Goal: Ask a question

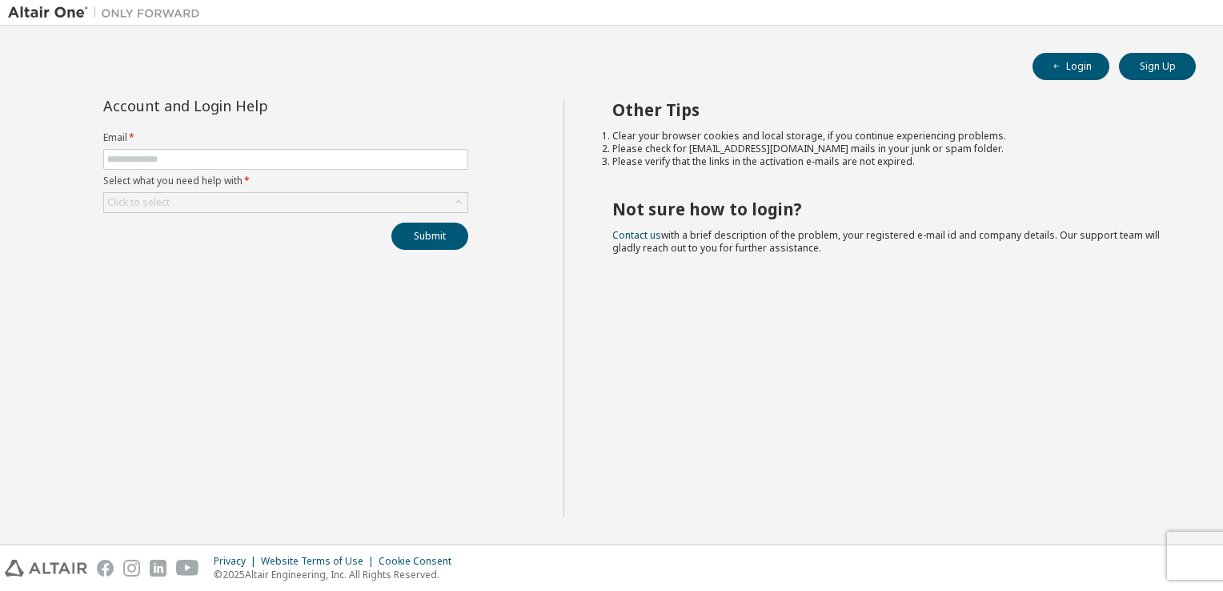
click at [303, 147] on form "Email * Select what you need help with * Click to select" at bounding box center [285, 172] width 365 height 82
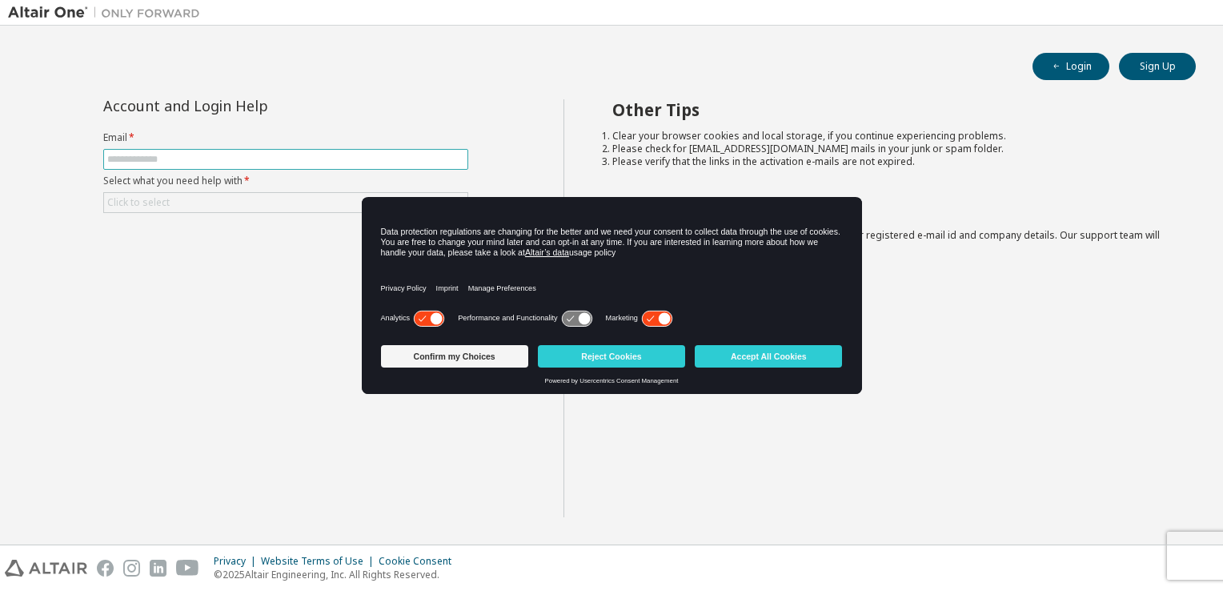
click at [300, 155] on input "text" at bounding box center [285, 159] width 357 height 13
type input "**********"
click at [260, 208] on div "Click to select" at bounding box center [285, 202] width 363 height 19
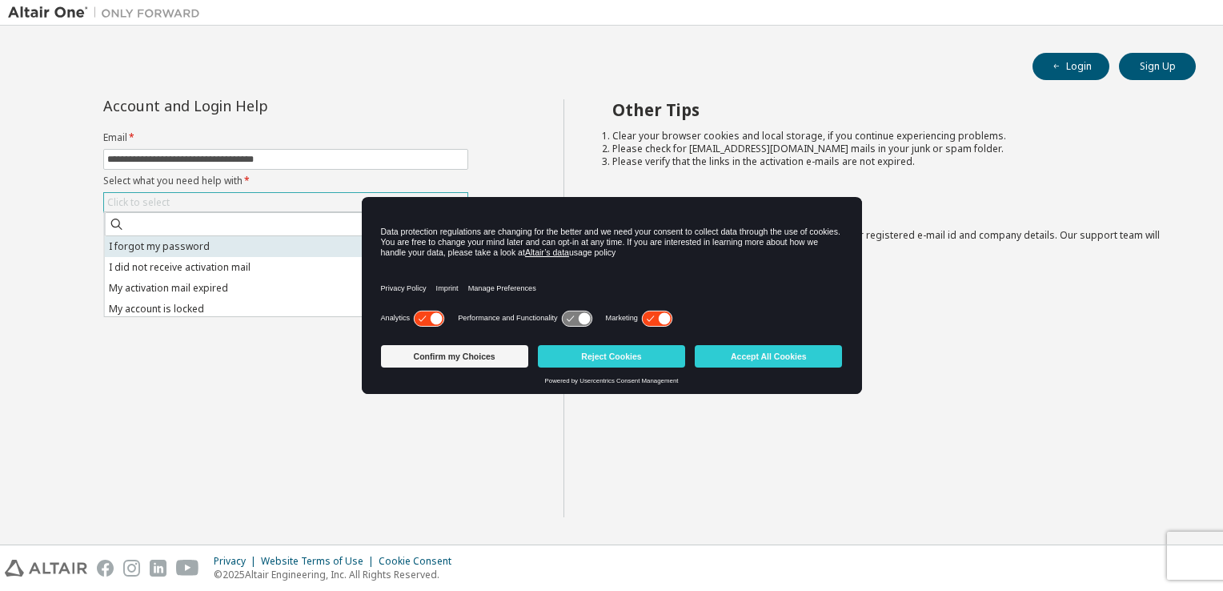
click at [194, 254] on li "I forgot my password" at bounding box center [285, 246] width 360 height 21
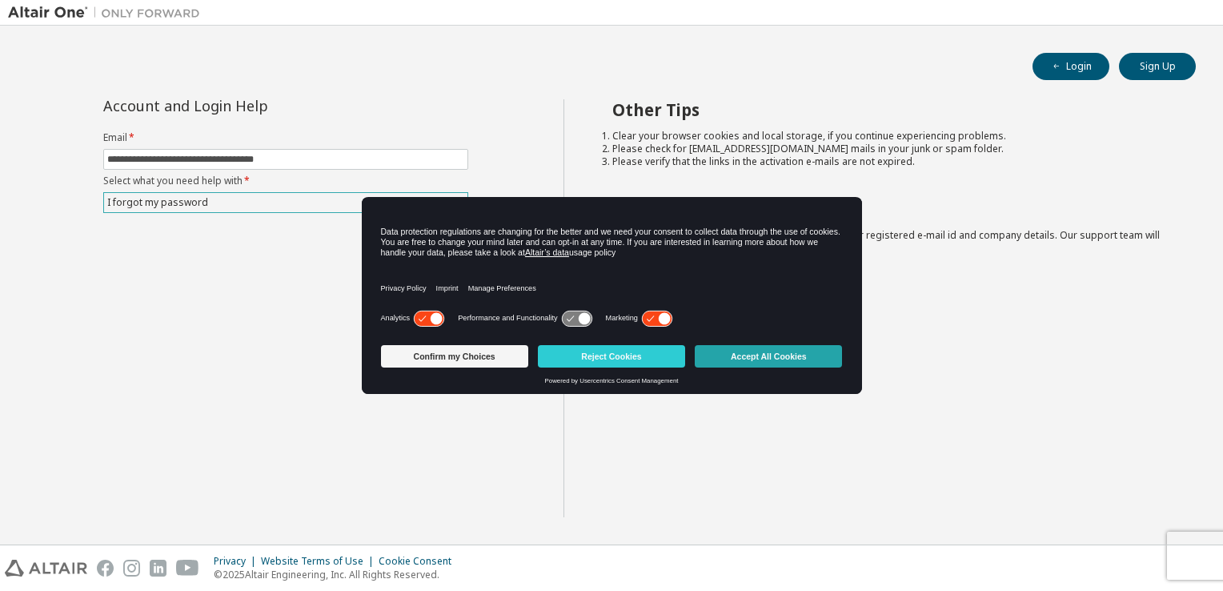
click at [765, 354] on button "Accept All Cookies" at bounding box center [768, 356] width 147 height 22
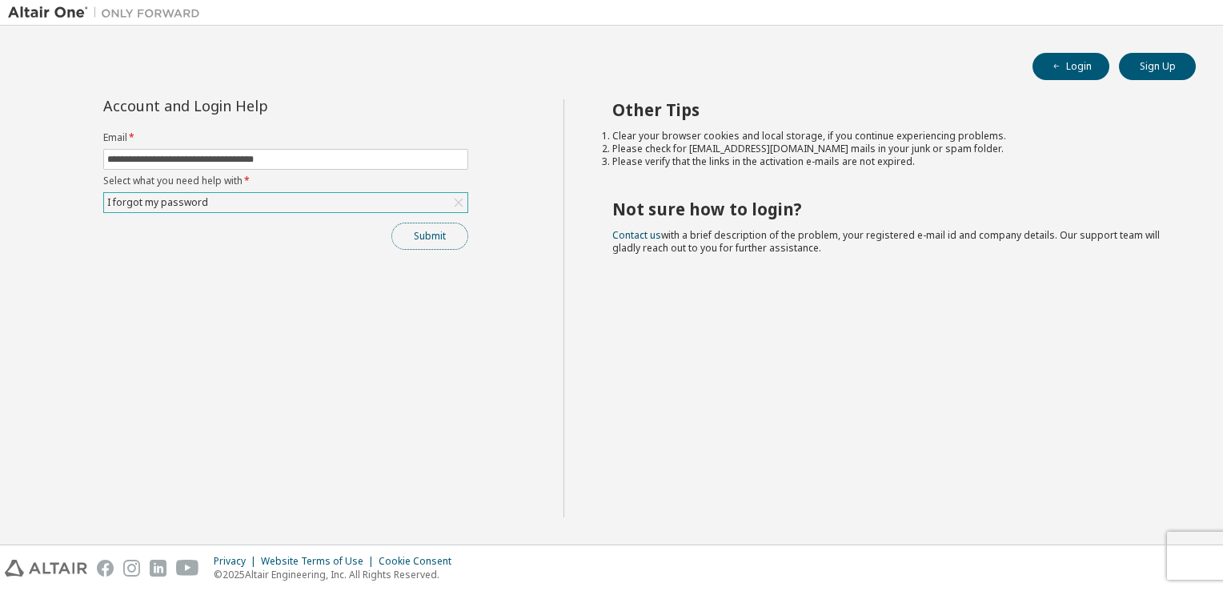
click at [428, 238] on button "Submit" at bounding box center [429, 235] width 77 height 27
